Goal: Information Seeking & Learning: Learn about a topic

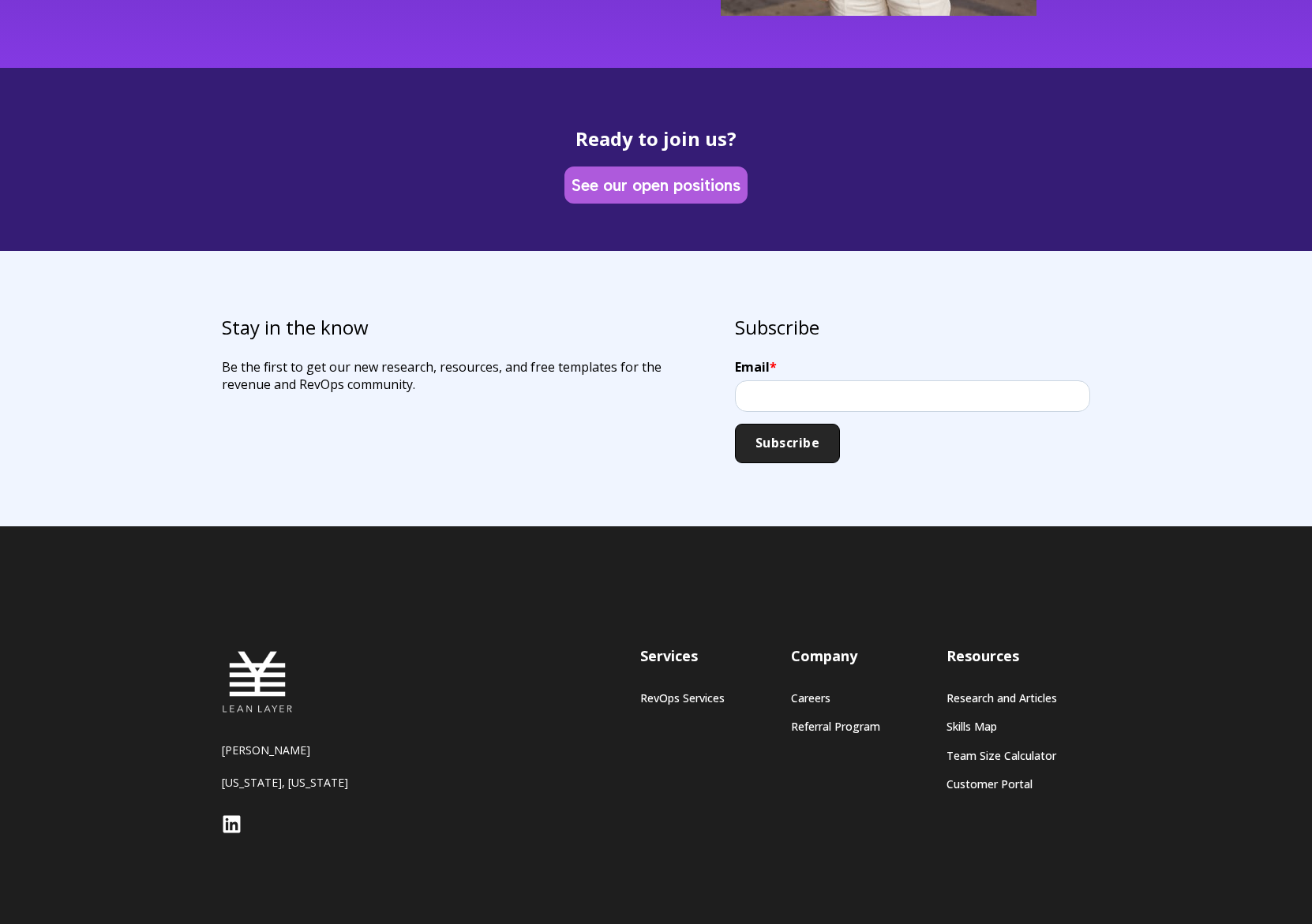
scroll to position [4371, 0]
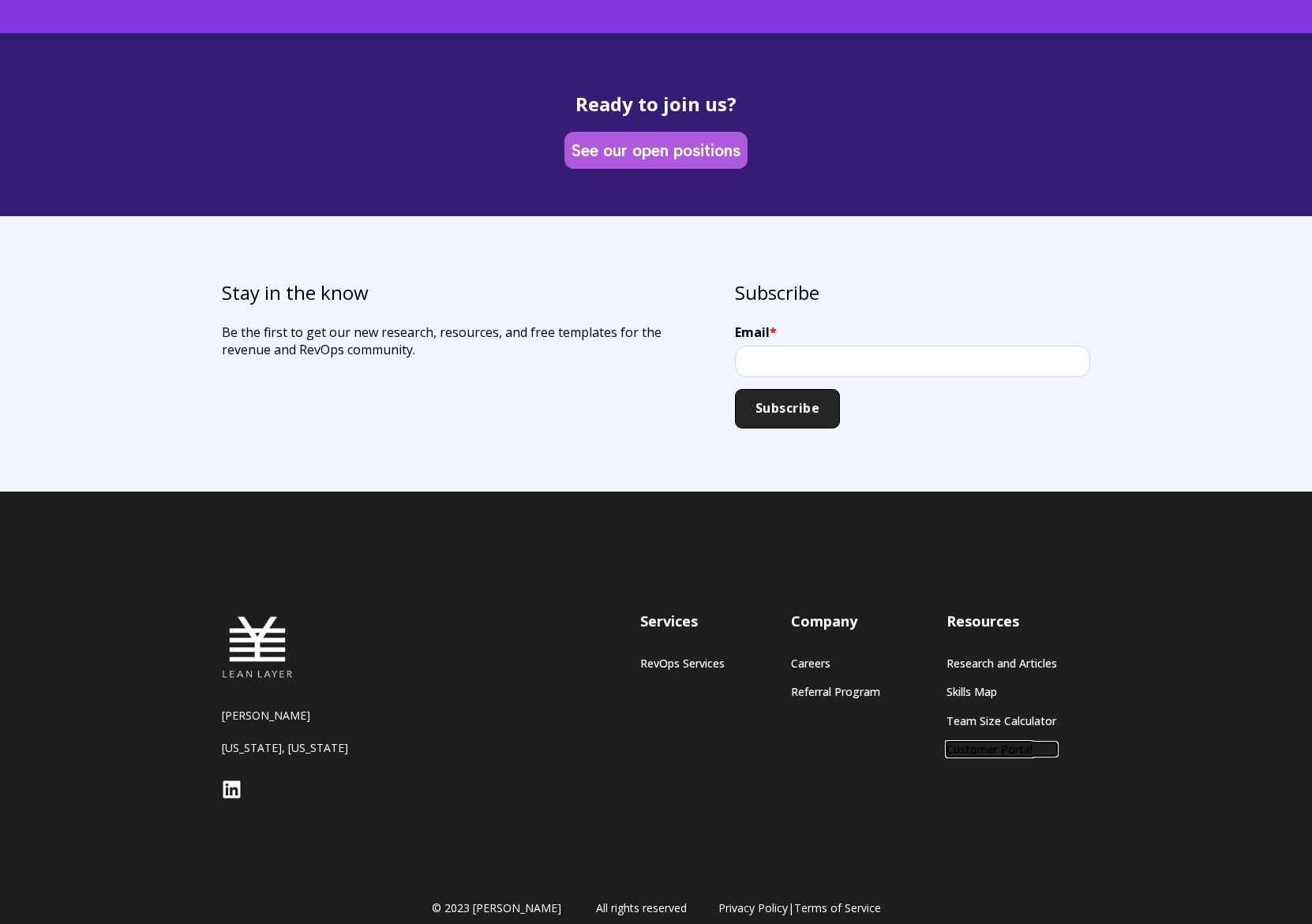
click at [1007, 743] on link "Customer Portal" at bounding box center [1001, 749] width 110 height 13
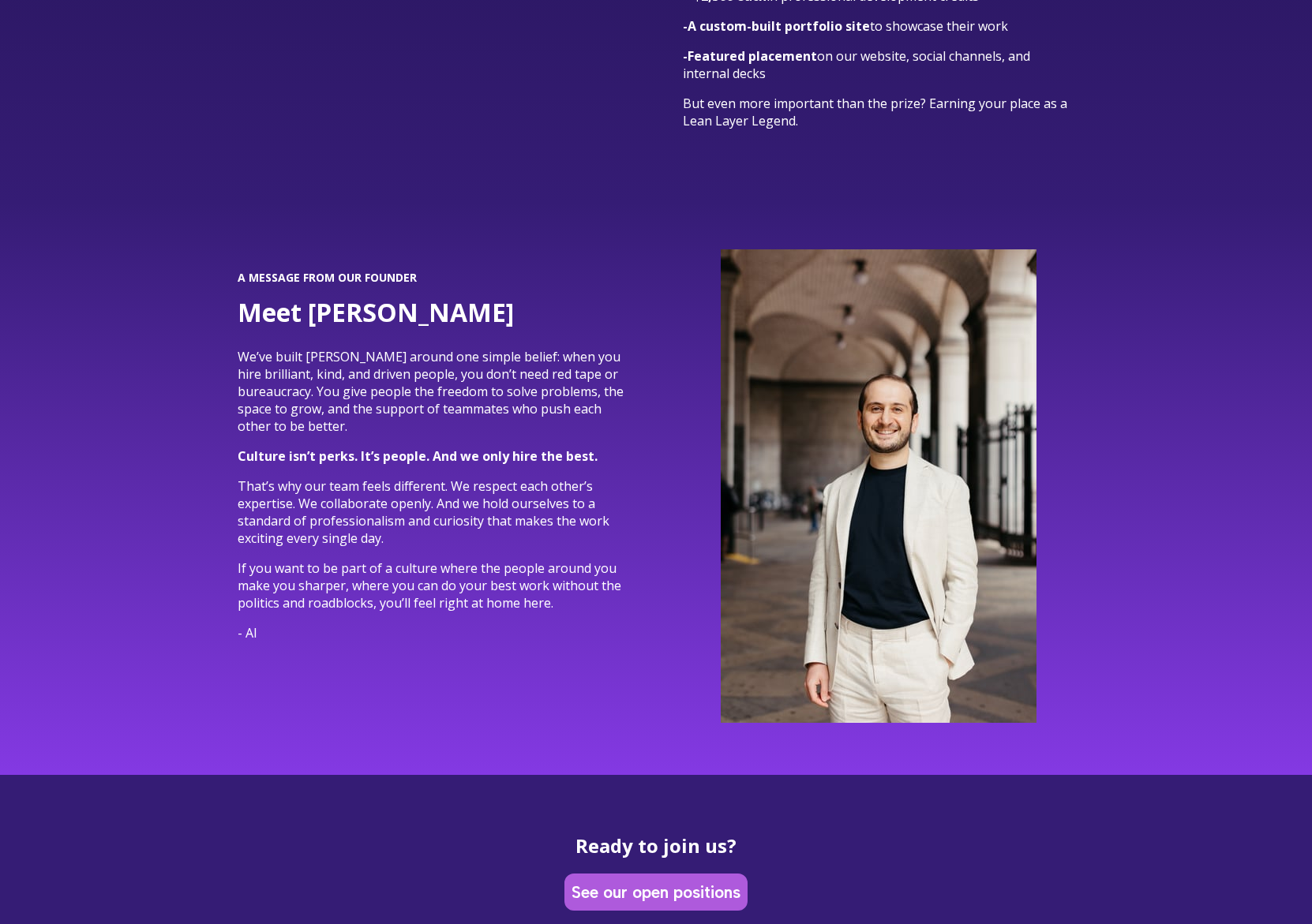
scroll to position [3631, 0]
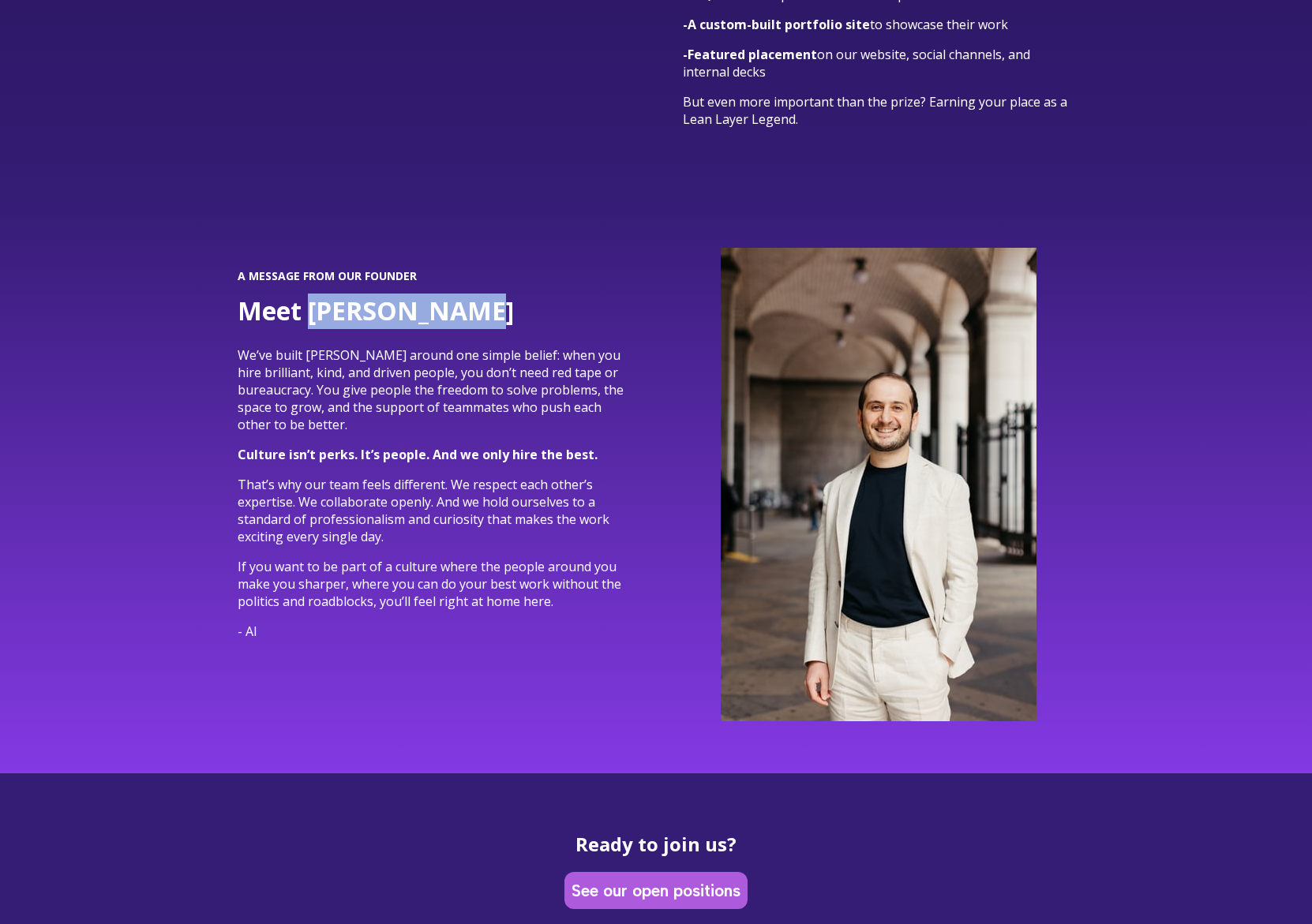
drag, startPoint x: 469, startPoint y: 297, endPoint x: 314, endPoint y: 298, distance: 155.0
click at [314, 299] on h2 "Meet Al Paz-Yener" at bounding box center [434, 312] width 392 height 36
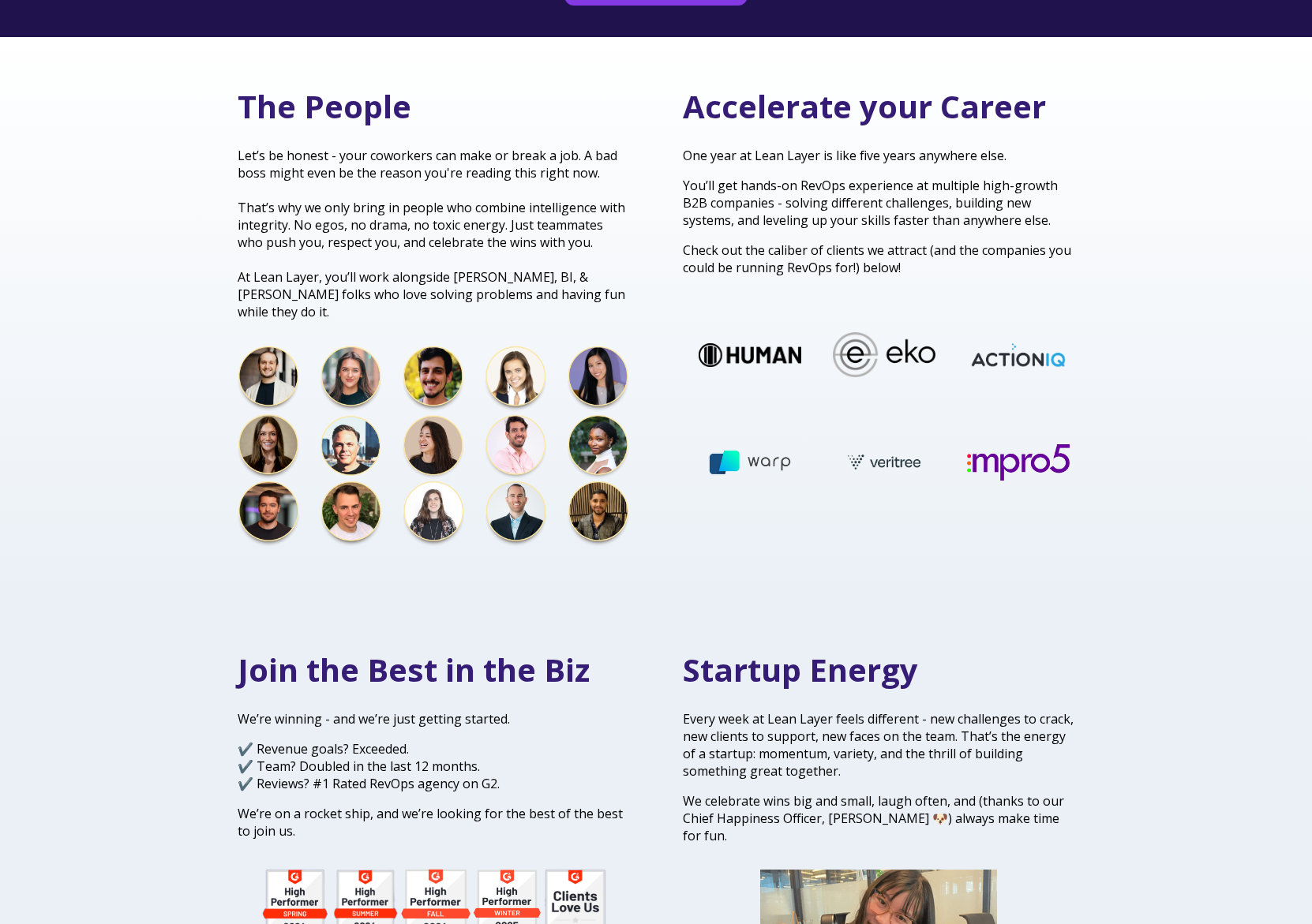
scroll to position [553, 0]
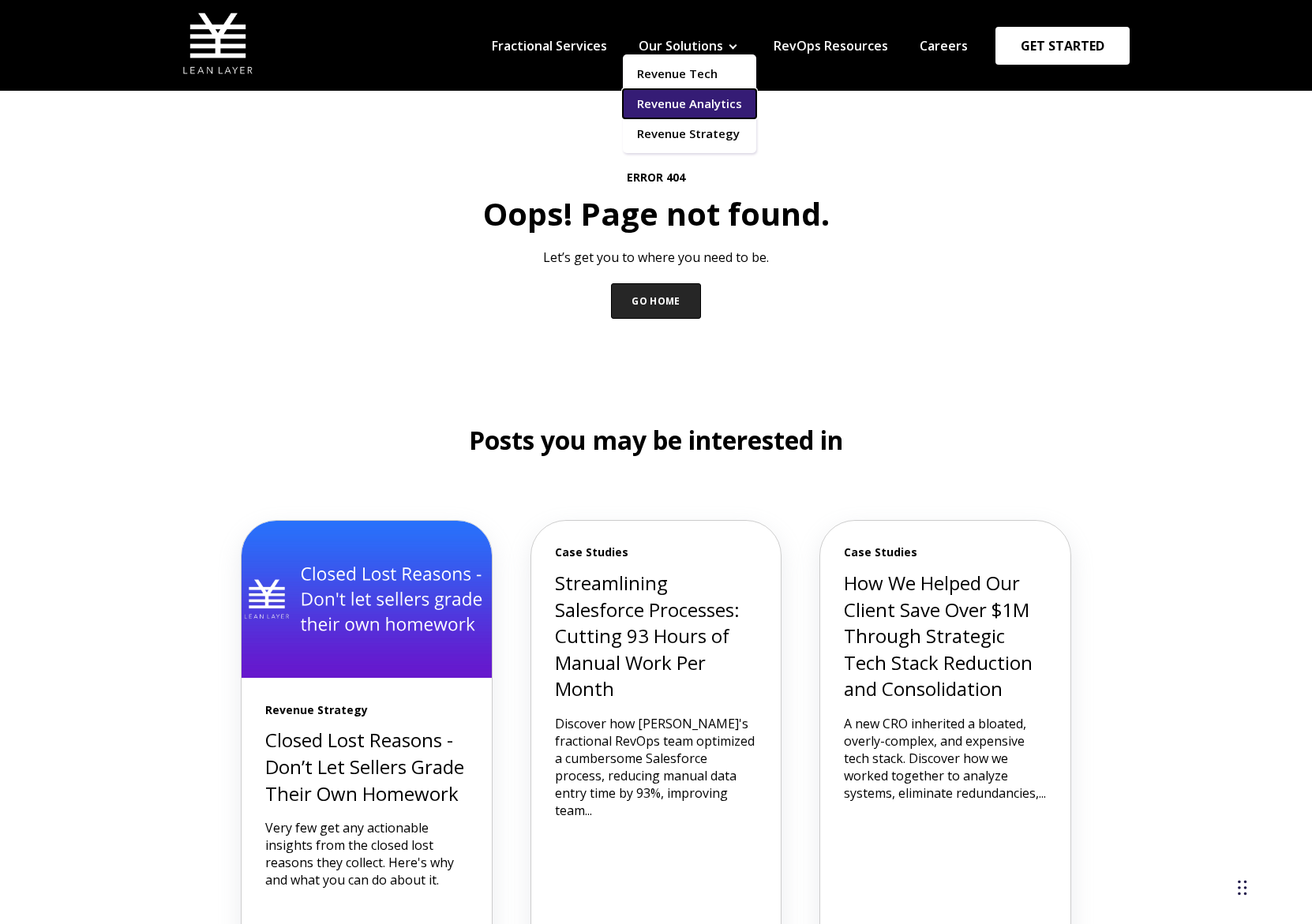
click at [727, 115] on link "Revenue Analytics" at bounding box center [689, 104] width 133 height 29
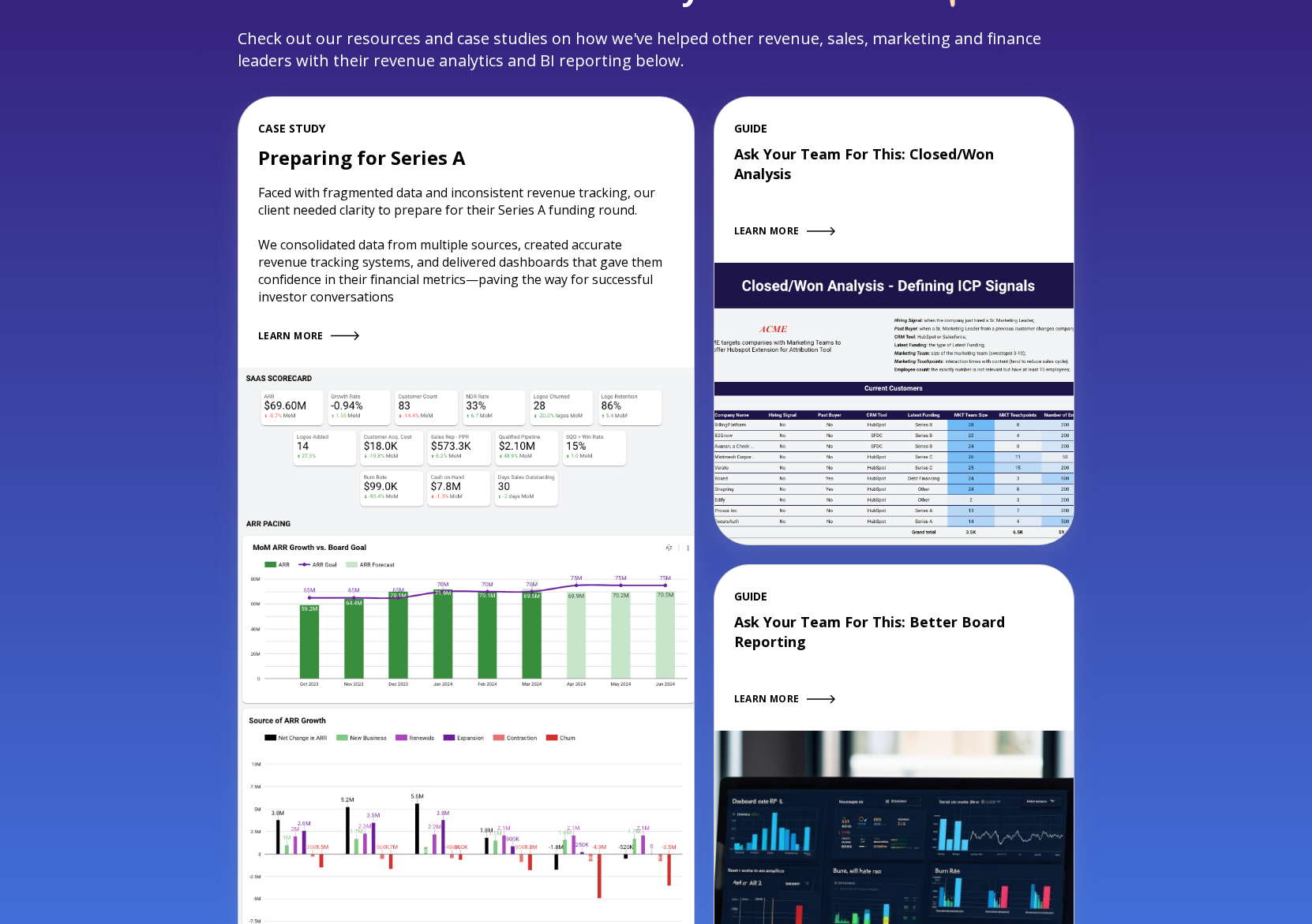
scroll to position [2131, 0]
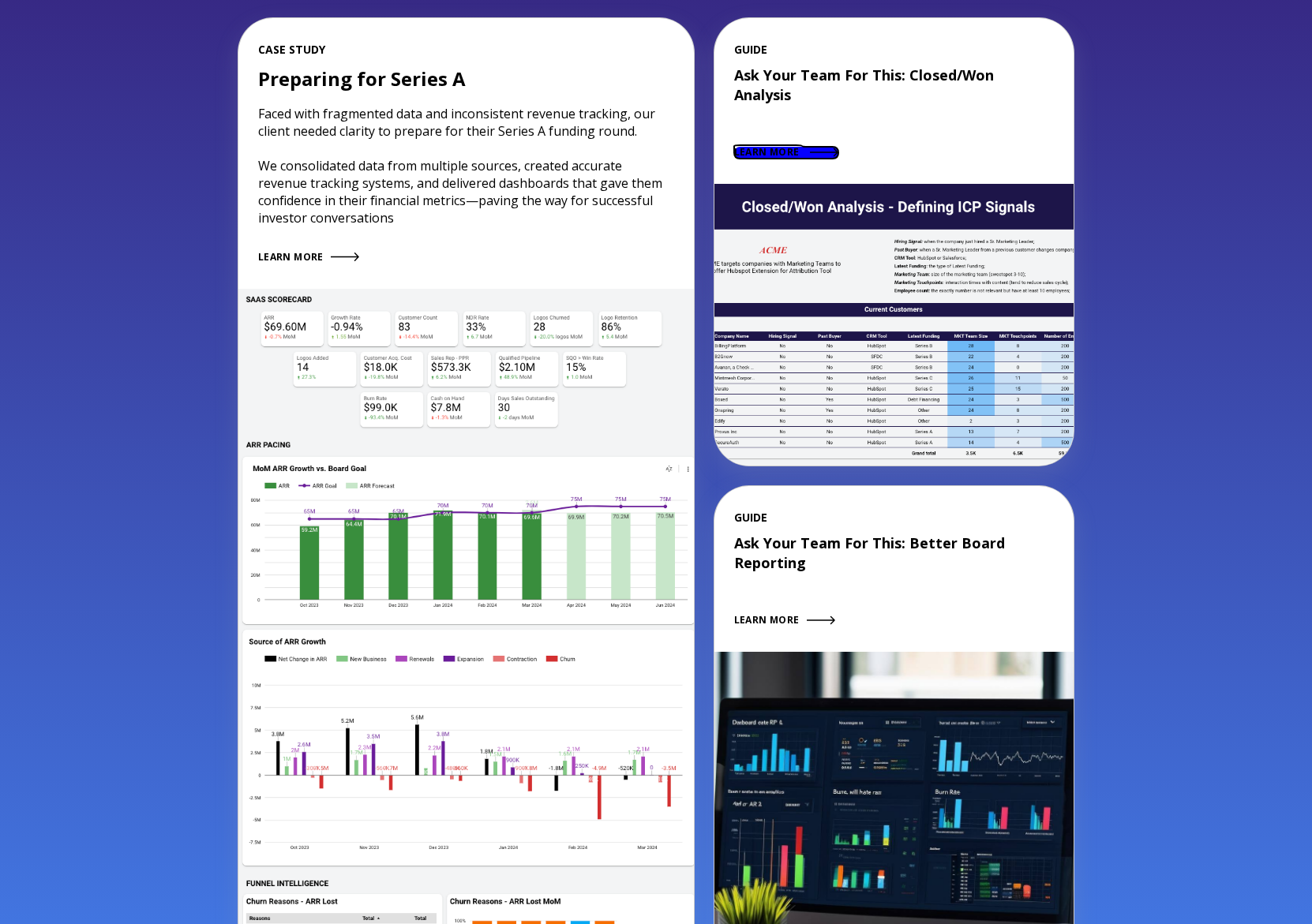
click at [819, 147] on link "LEARN MORE" at bounding box center [786, 153] width 105 height 12
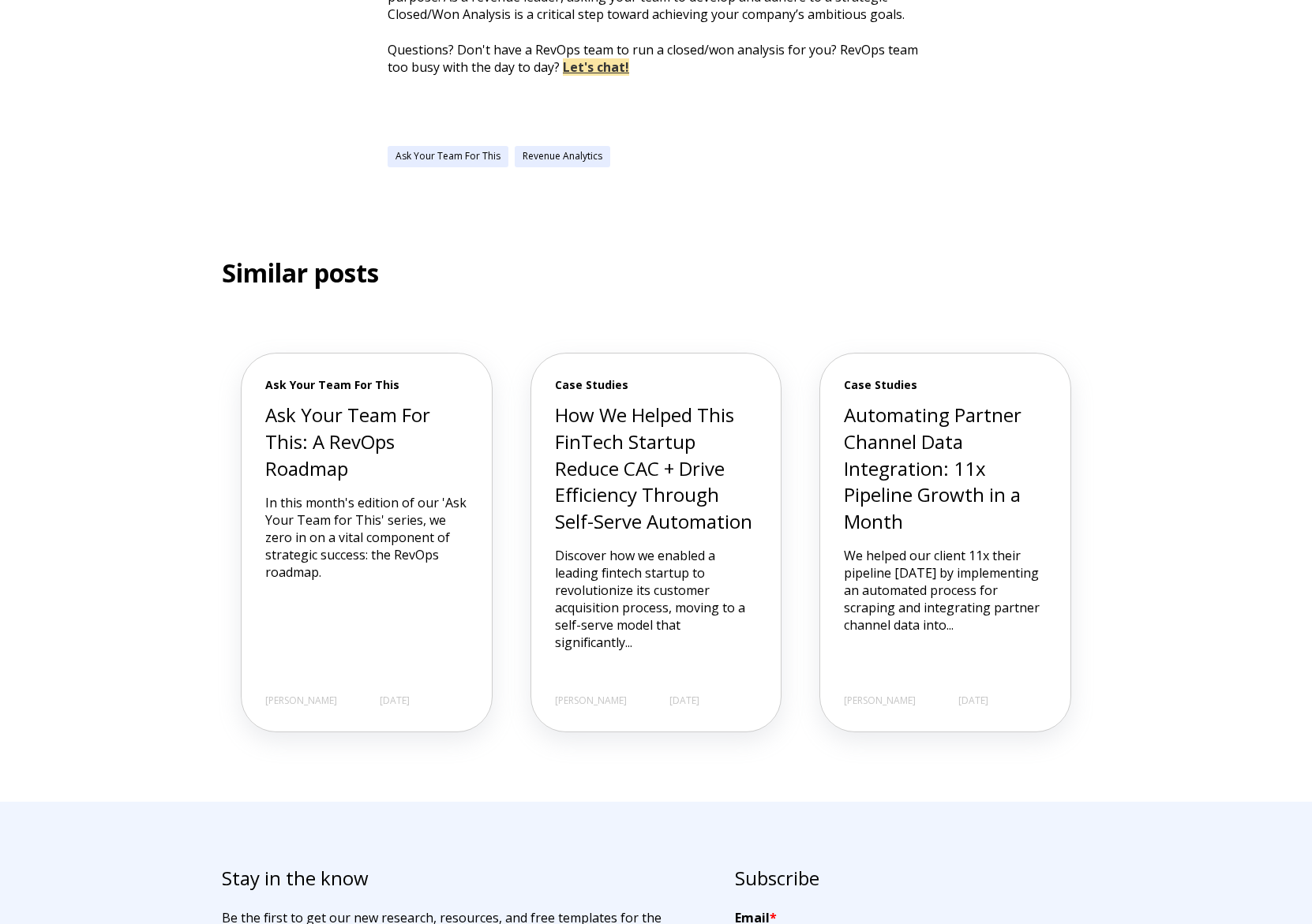
scroll to position [4973, 0]
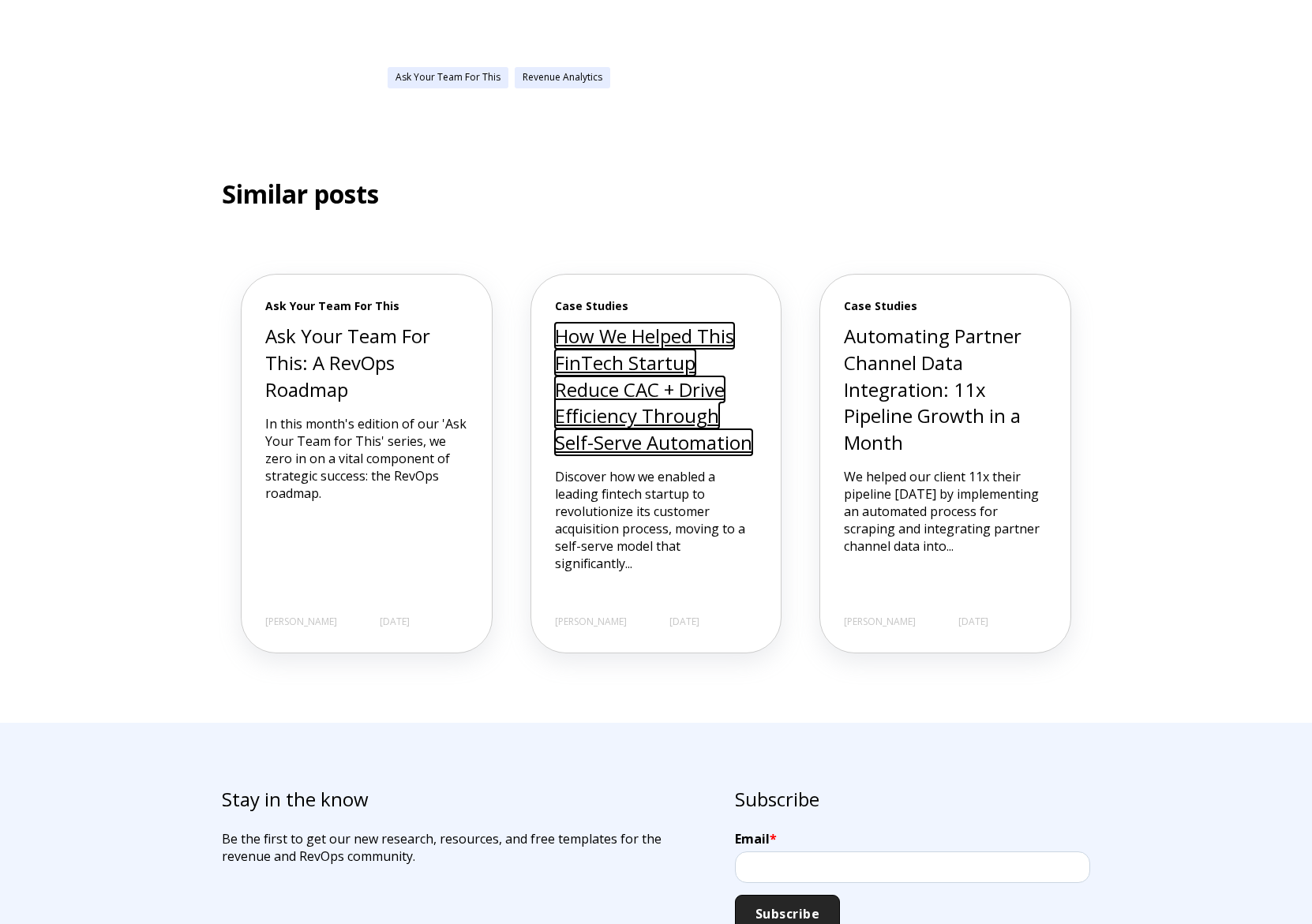
click at [691, 323] on link "How We Helped This FinTech Startup Reduce CAC + Drive Efficiency Through Self-S…" at bounding box center [654, 389] width 198 height 131
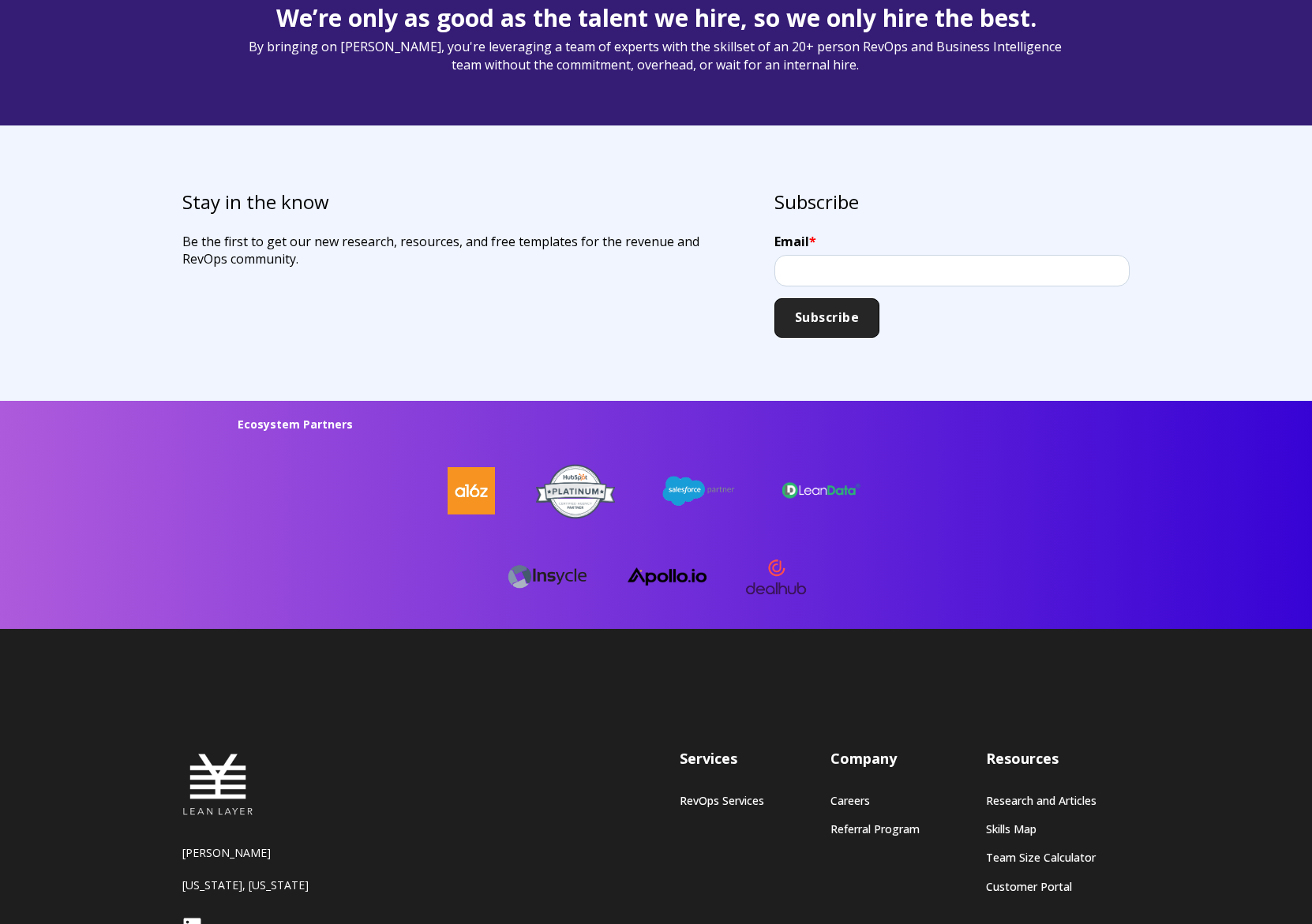
scroll to position [4018, 0]
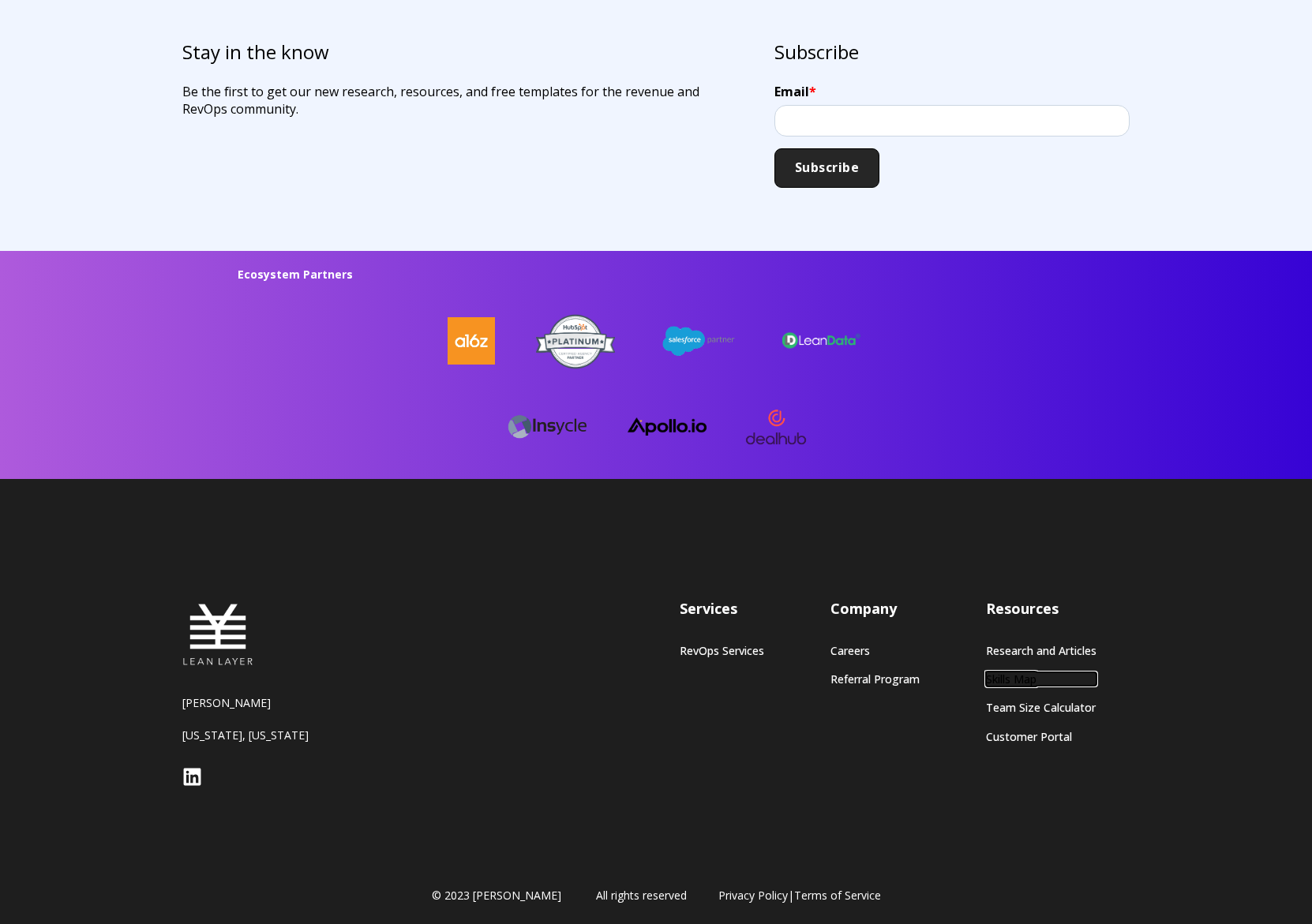
click at [999, 673] on link "Skills Map" at bounding box center [1041, 679] width 110 height 13
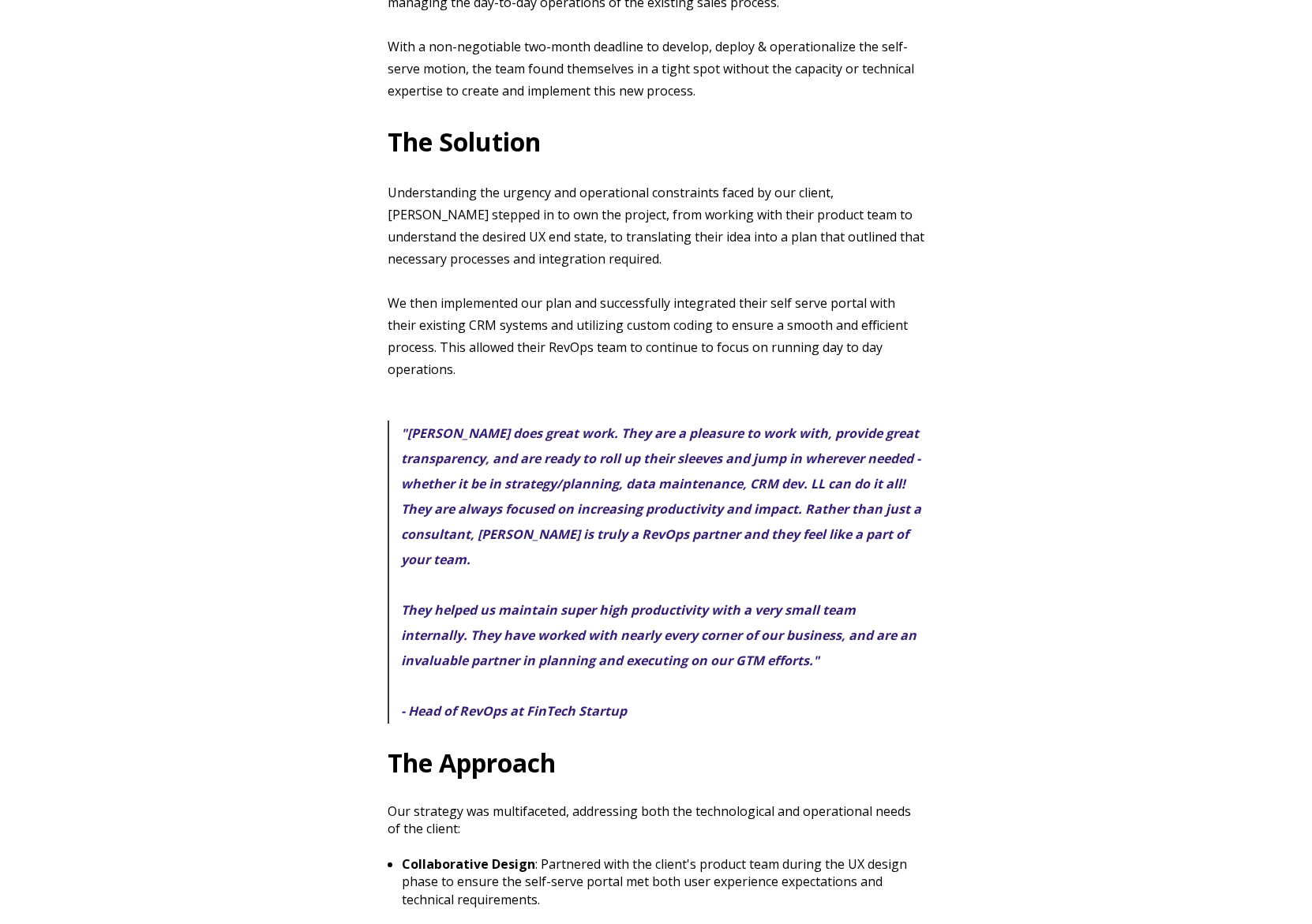
scroll to position [1105, 0]
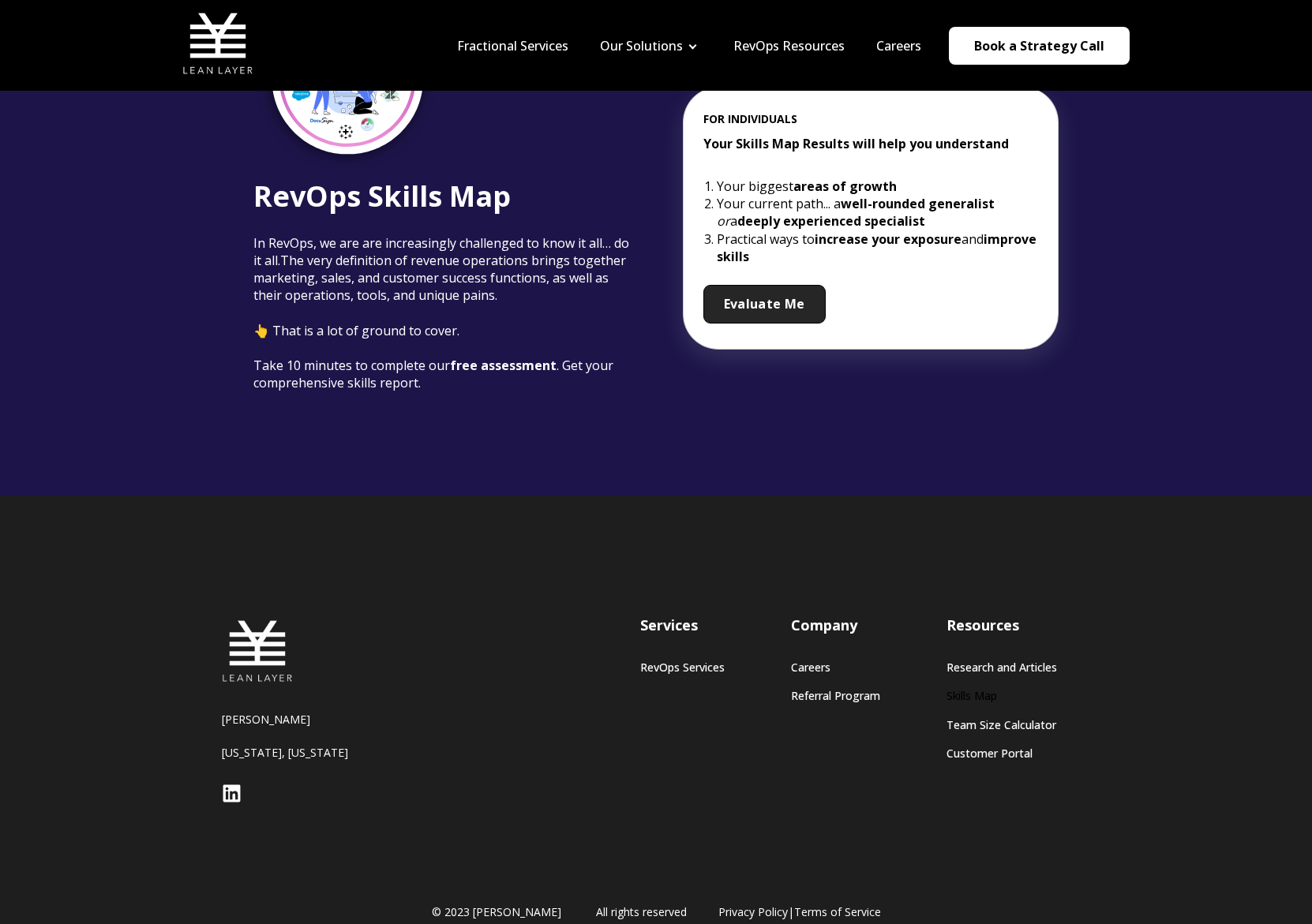
scroll to position [158, 0]
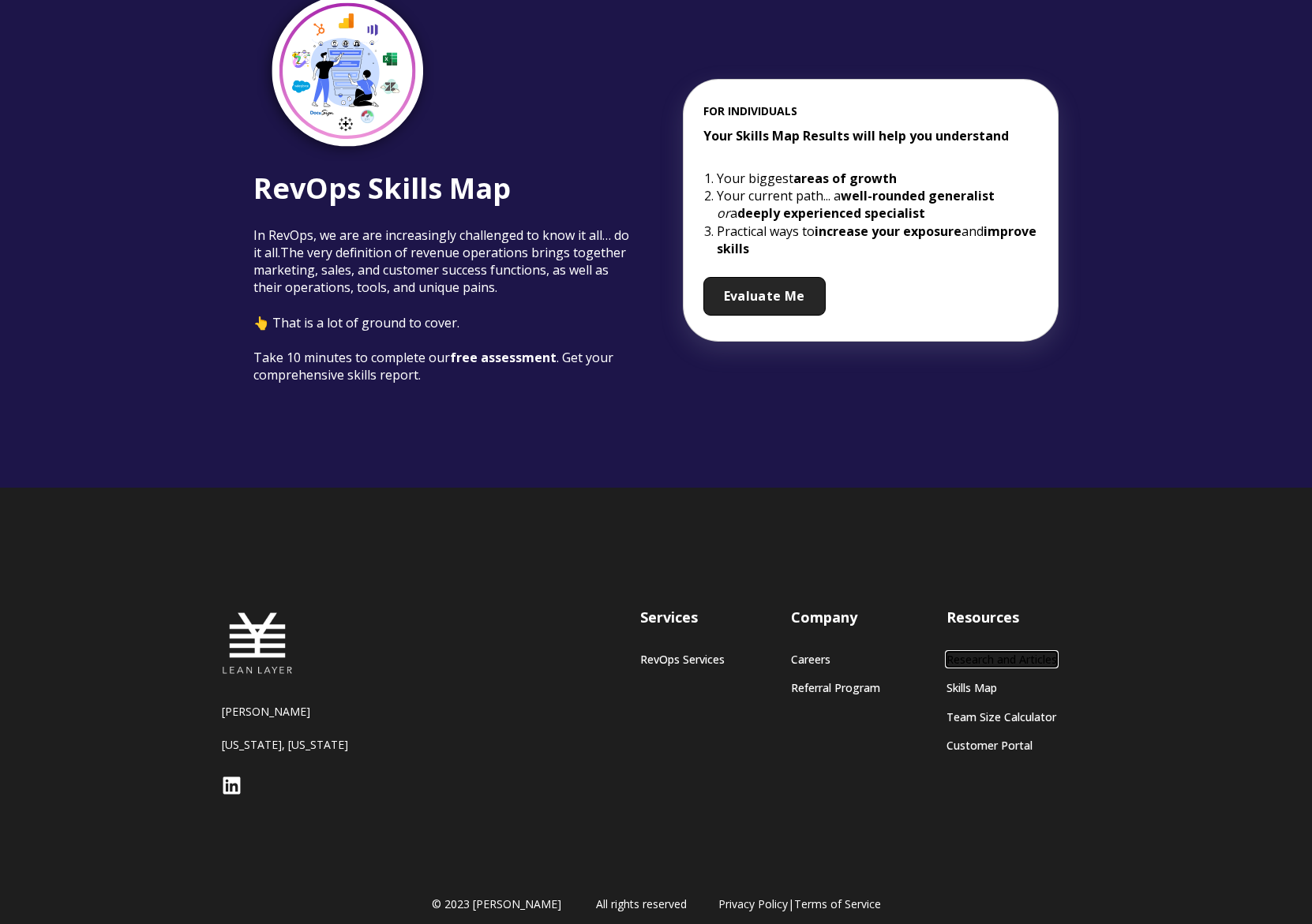
click at [1030, 659] on link "Research and Articles" at bounding box center [1001, 660] width 110 height 13
click at [982, 662] on link "Research and Articles" at bounding box center [1001, 660] width 110 height 13
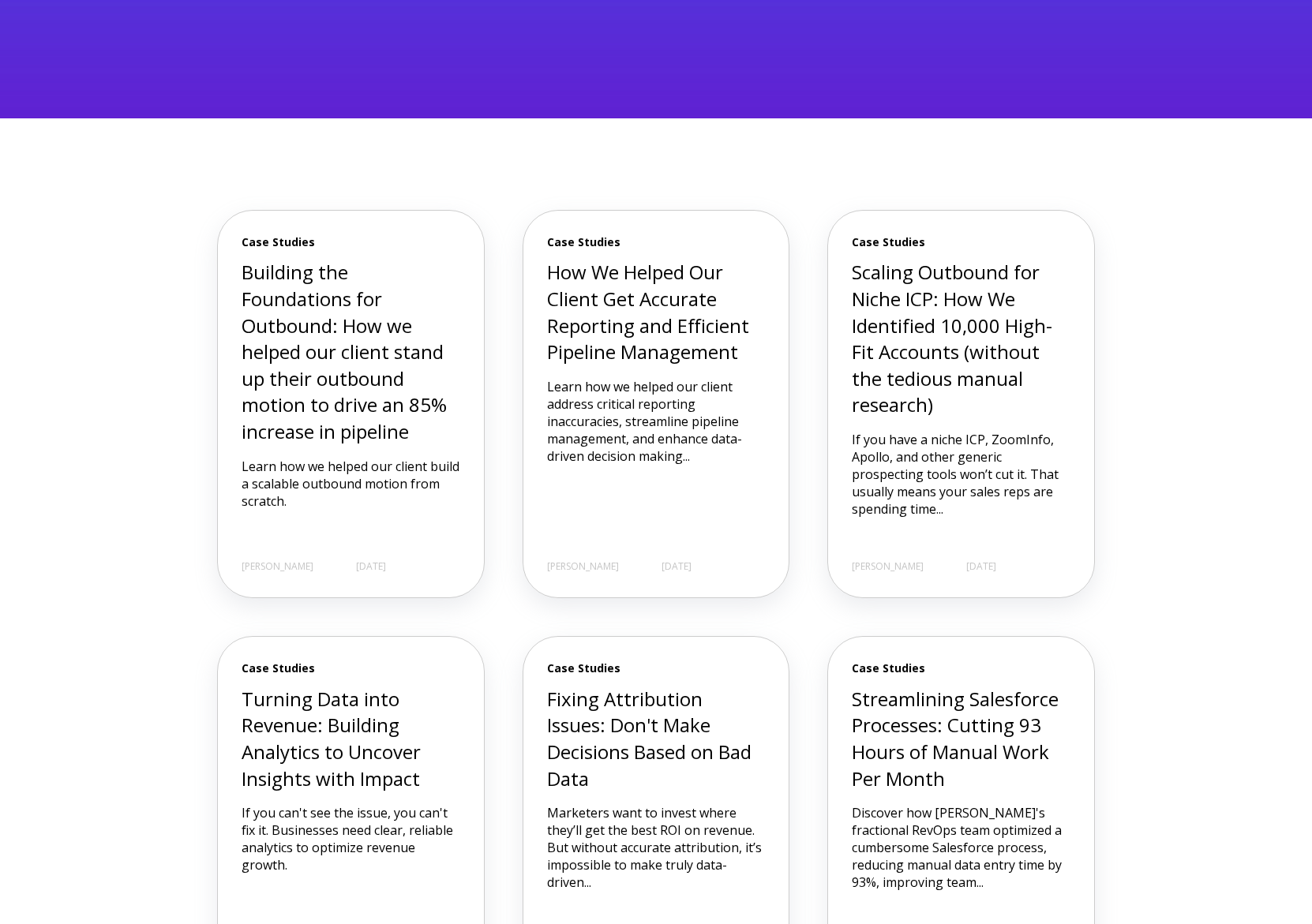
scroll to position [395, 0]
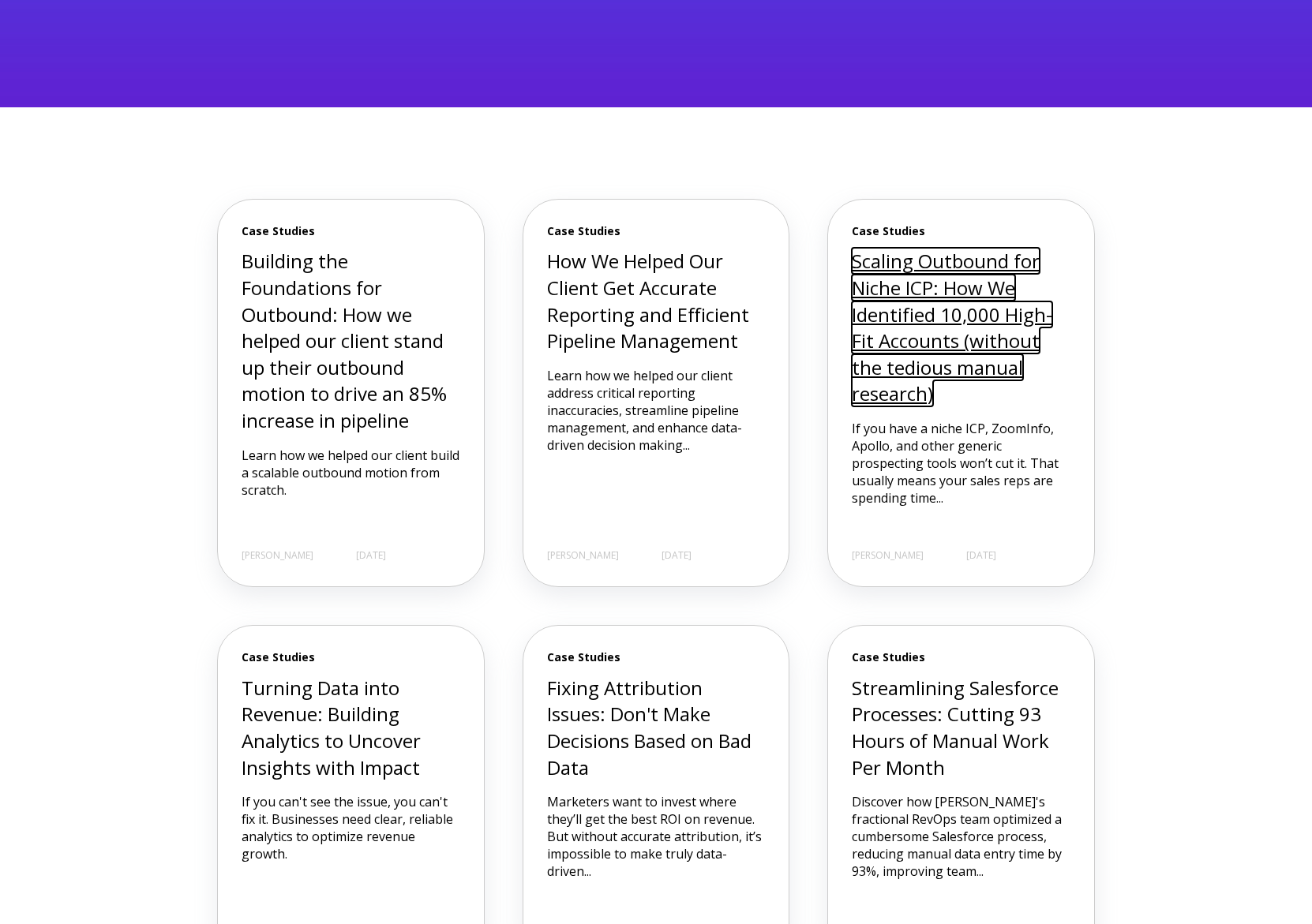
click at [987, 332] on link "Scaling Outbound for Niche ICP: How We Identified 10,000 High-Fit Accounts (wit…" at bounding box center [952, 327] width 201 height 158
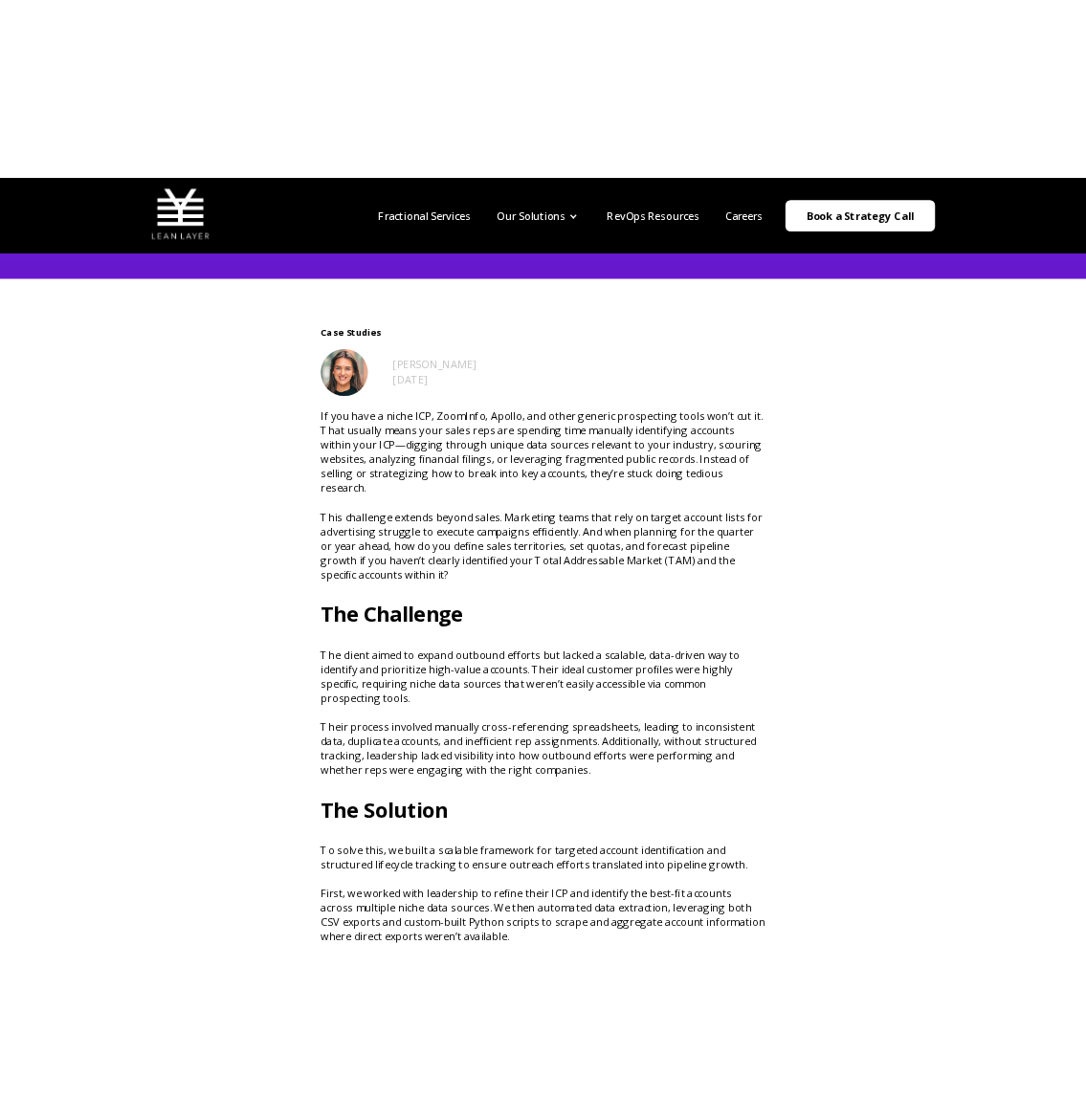
scroll to position [287, 0]
